Goal: Task Accomplishment & Management: Manage account settings

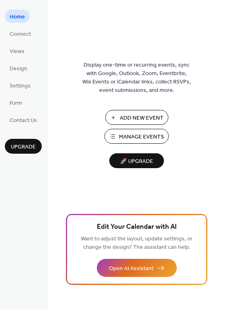
click at [134, 137] on span "Manage Events" at bounding box center [141, 137] width 45 height 8
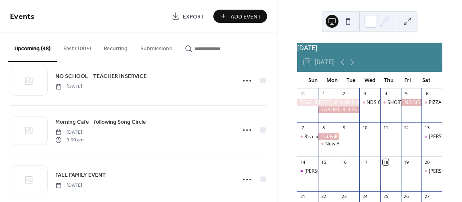
scroll to position [117, 0]
click at [352, 65] on icon at bounding box center [352, 62] width 10 height 10
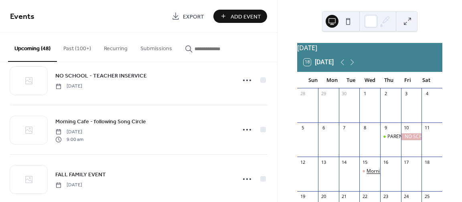
click at [371, 174] on div "Morning Cafe - following Song Circle" at bounding box center [407, 171] width 81 height 7
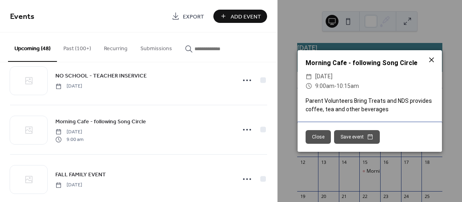
click at [434, 56] on icon at bounding box center [432, 60] width 10 height 10
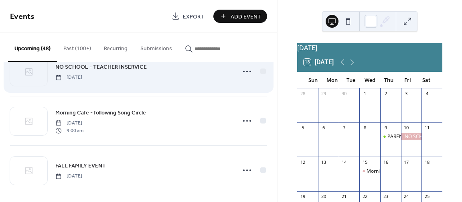
scroll to position [105, 0]
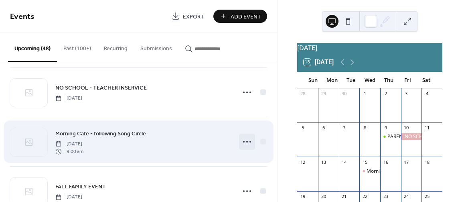
click at [246, 139] on icon at bounding box center [247, 141] width 13 height 13
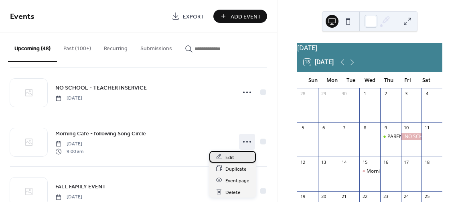
click at [239, 158] on div "Edit" at bounding box center [232, 157] width 47 height 12
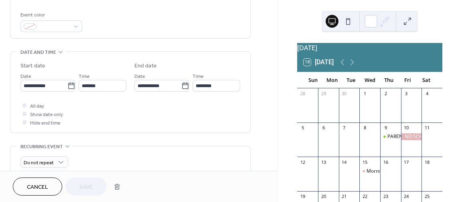
scroll to position [211, 0]
click at [70, 87] on icon at bounding box center [71, 85] width 8 height 8
click at [67, 87] on input "**********" at bounding box center [43, 85] width 47 height 12
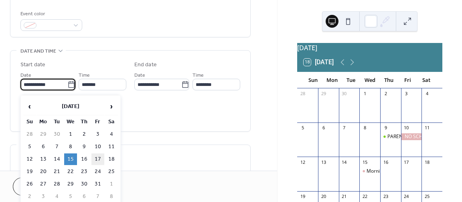
click at [94, 154] on td "17" at bounding box center [97, 159] width 13 height 12
type input "**********"
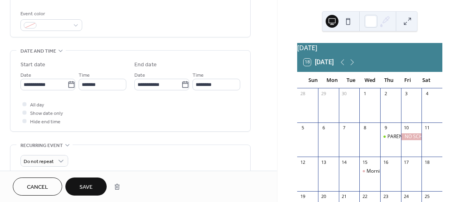
scroll to position [224, 0]
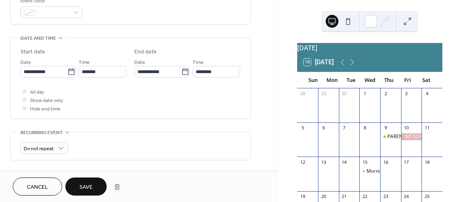
click at [94, 188] on button "Save" at bounding box center [85, 186] width 41 height 18
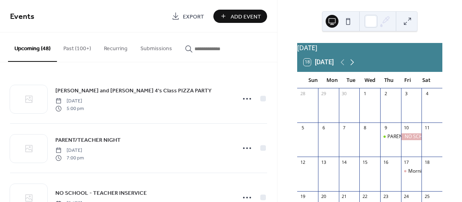
click at [353, 67] on icon at bounding box center [352, 62] width 10 height 10
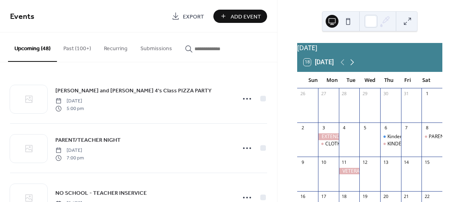
click at [353, 67] on icon at bounding box center [352, 62] width 10 height 10
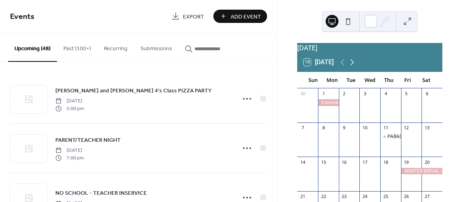
click at [353, 67] on icon at bounding box center [352, 62] width 10 height 10
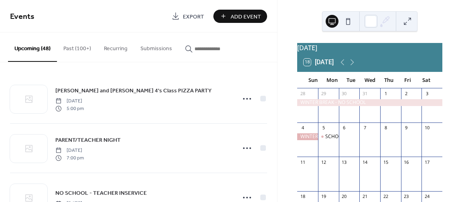
click at [336, 146] on div "SCHOOL RESUMES/MORNING CAFE" at bounding box center [328, 143] width 21 height 20
click at [335, 140] on div "SCHOOL RESUMES/MORNING CAFE" at bounding box center [365, 136] width 80 height 7
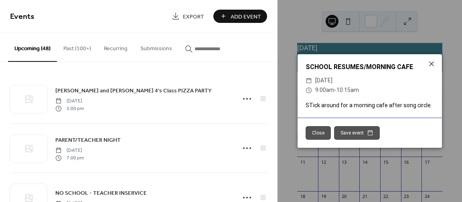
click at [327, 83] on span "[DATE]" at bounding box center [323, 81] width 17 height 10
click at [401, 88] on div "​ 9:00am - 10:15am" at bounding box center [370, 90] width 128 height 10
click at [432, 65] on icon at bounding box center [431, 63] width 5 height 5
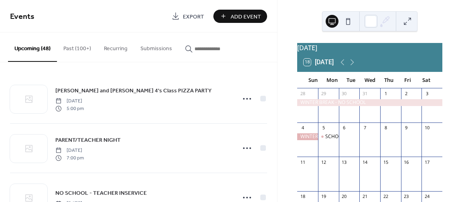
click at [202, 48] on input "button" at bounding box center [218, 49] width 48 height 8
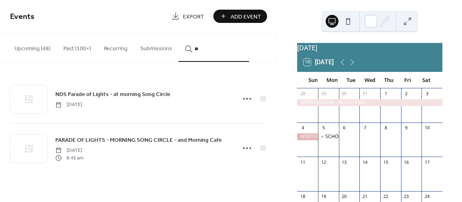
type input "*"
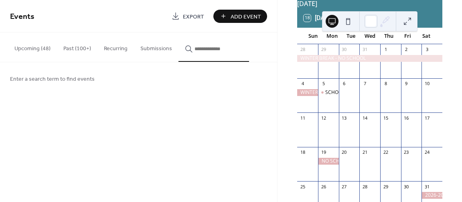
scroll to position [44, 0]
click at [246, 18] on span "Add Event" at bounding box center [246, 16] width 30 height 8
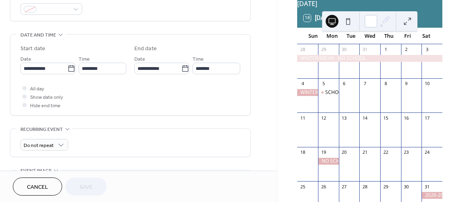
scroll to position [230, 0]
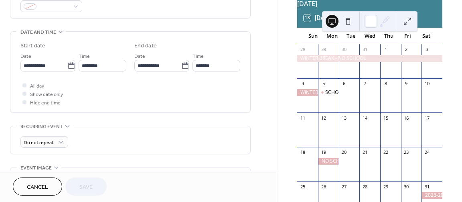
click at [20, 193] on button "Cancel" at bounding box center [37, 186] width 49 height 18
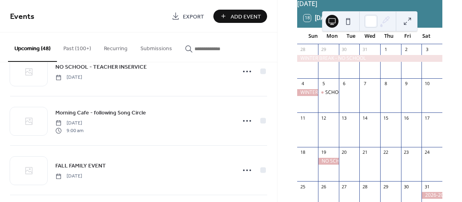
scroll to position [126, 0]
click at [237, 21] on span "Add Event" at bounding box center [246, 16] width 30 height 8
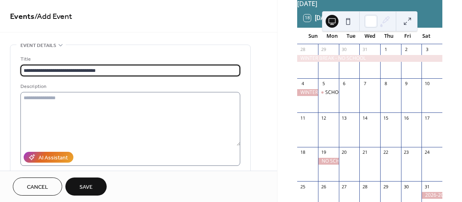
type input "**********"
click at [188, 125] on textarea at bounding box center [130, 119] width 220 height 54
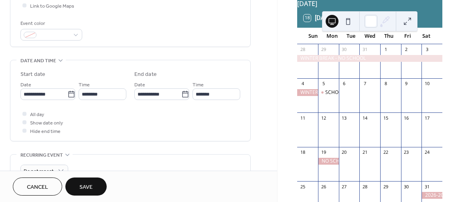
scroll to position [221, 0]
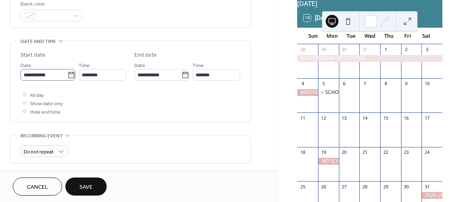
click at [69, 79] on icon at bounding box center [71, 75] width 8 height 8
click at [67, 81] on input "**********" at bounding box center [43, 75] width 47 height 12
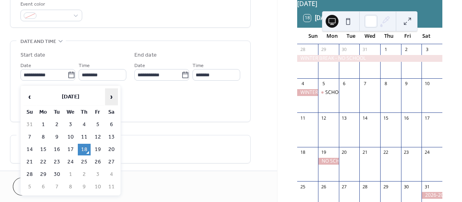
click at [109, 95] on span "›" at bounding box center [111, 97] width 12 height 16
click at [98, 136] on td "9" at bounding box center [97, 137] width 13 height 12
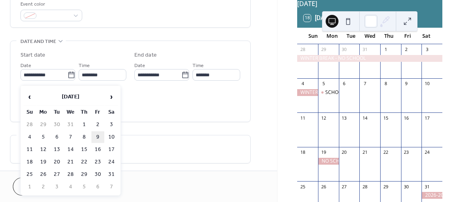
type input "**********"
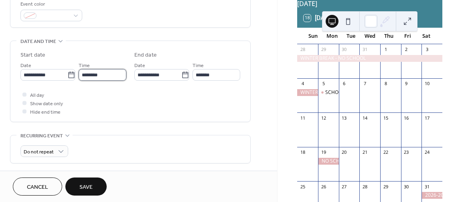
click at [103, 77] on input "********" at bounding box center [103, 75] width 48 height 12
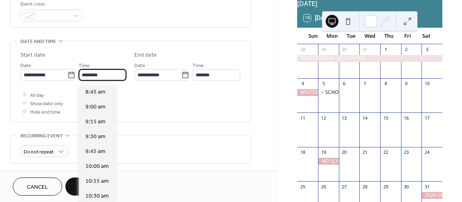
scroll to position [520, 0]
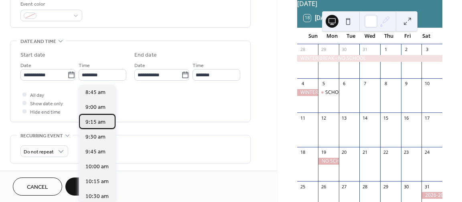
click at [94, 121] on span "9:15 am" at bounding box center [95, 122] width 20 height 8
type input "*******"
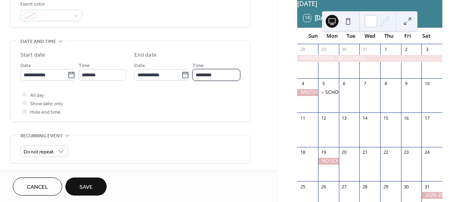
click at [217, 79] on input "********" at bounding box center [216, 75] width 48 height 12
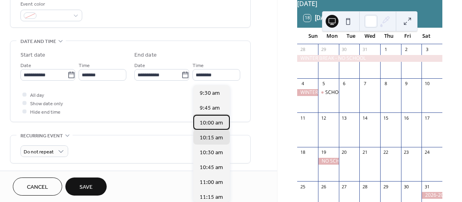
click at [211, 120] on span "10:00 am" at bounding box center [211, 123] width 23 height 8
type input "********"
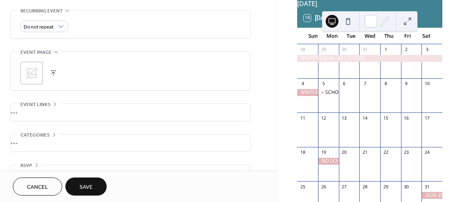
scroll to position [367, 0]
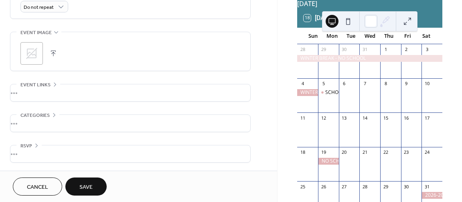
click at [94, 183] on button "Save" at bounding box center [85, 186] width 41 height 18
